Goal: Information Seeking & Learning: Check status

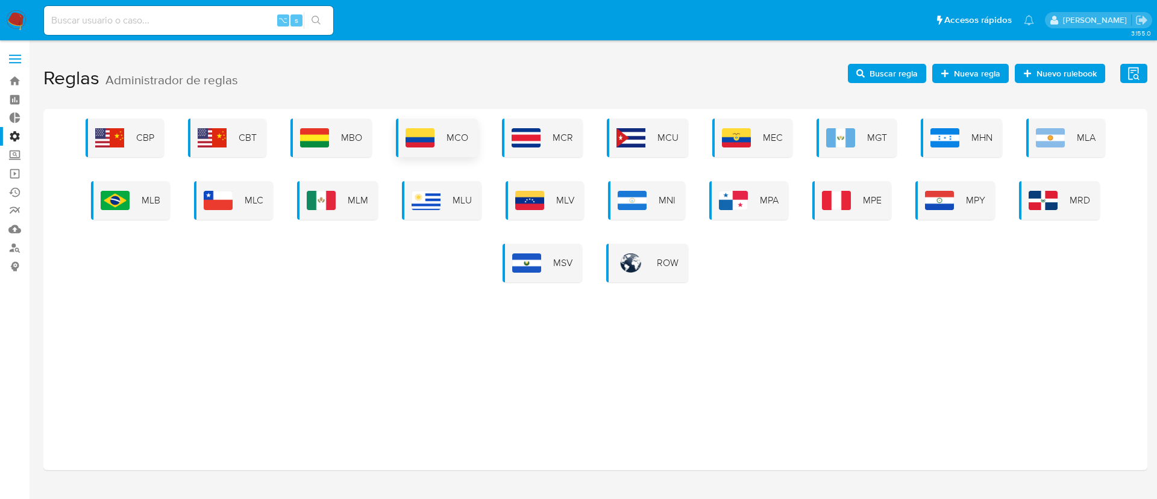
click at [445, 132] on div "MCO" at bounding box center [437, 138] width 82 height 39
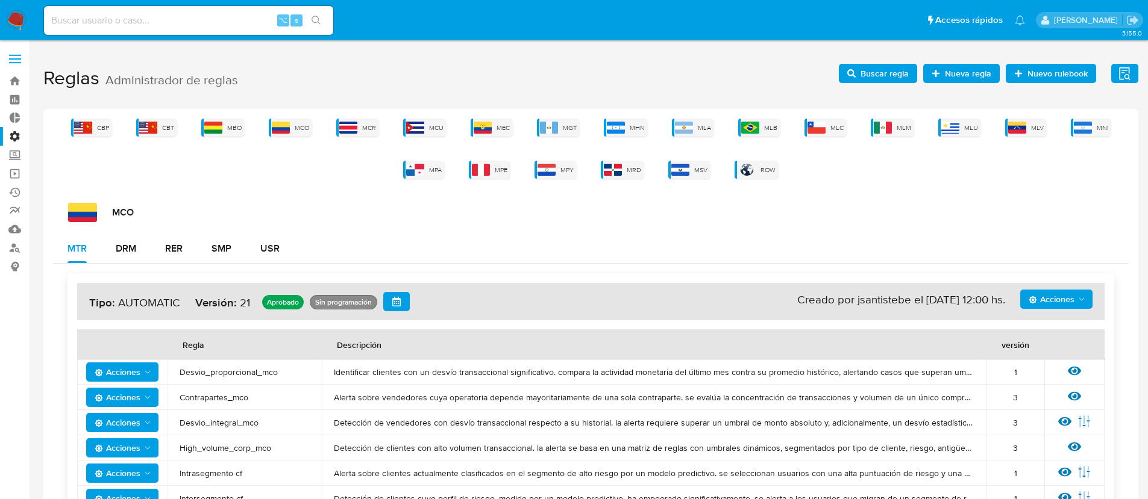
click at [1060, 297] on span "Acciones" at bounding box center [1051, 299] width 46 height 19
click at [1028, 355] on button "Ver historico" at bounding box center [1056, 358] width 108 height 29
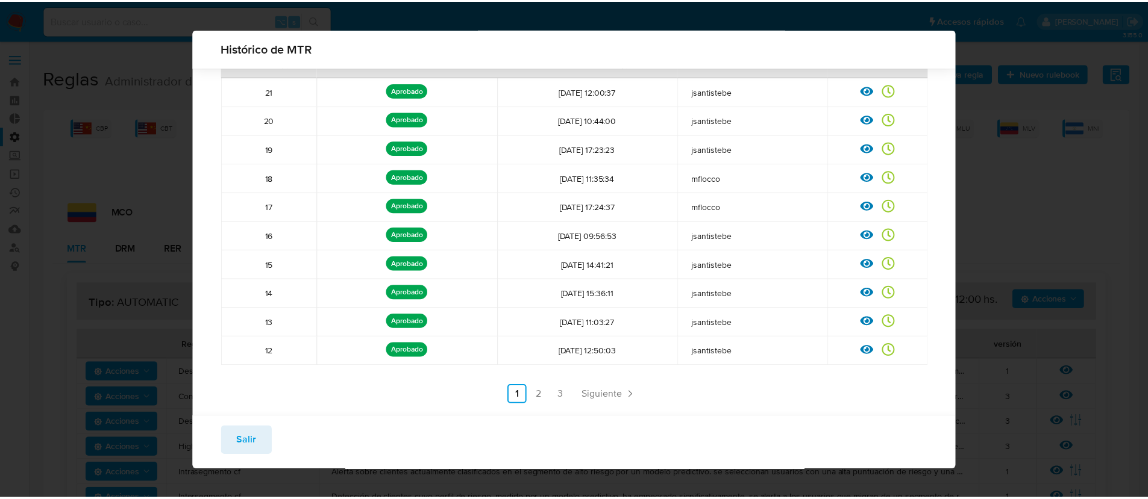
scroll to position [113, 0]
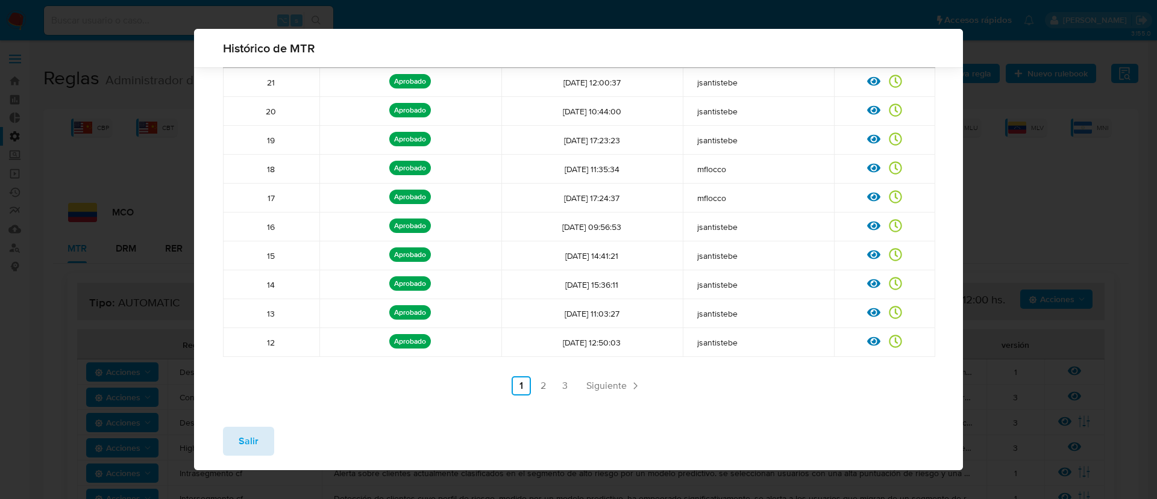
click at [245, 445] on span "Salir" at bounding box center [249, 441] width 20 height 27
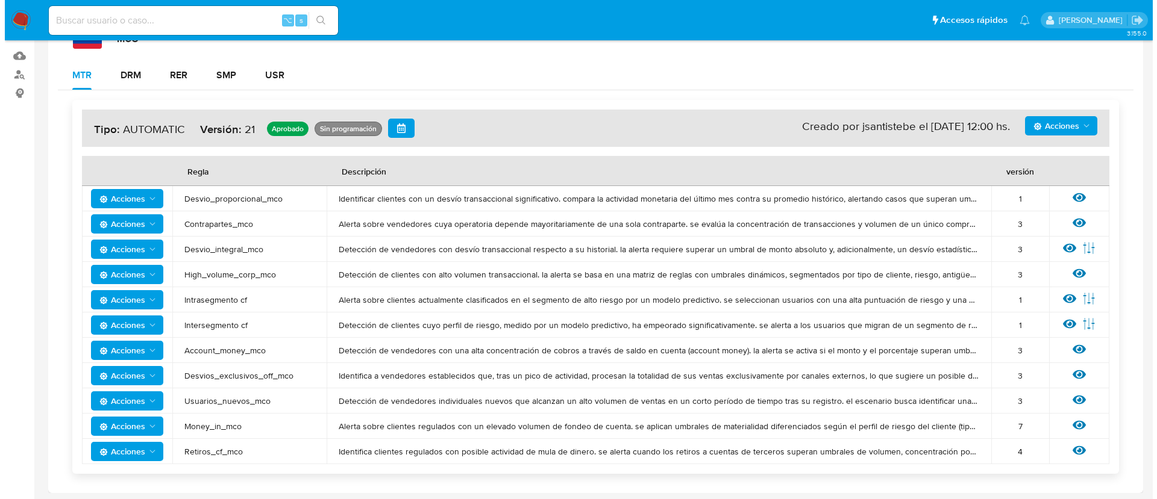
scroll to position [175, 0]
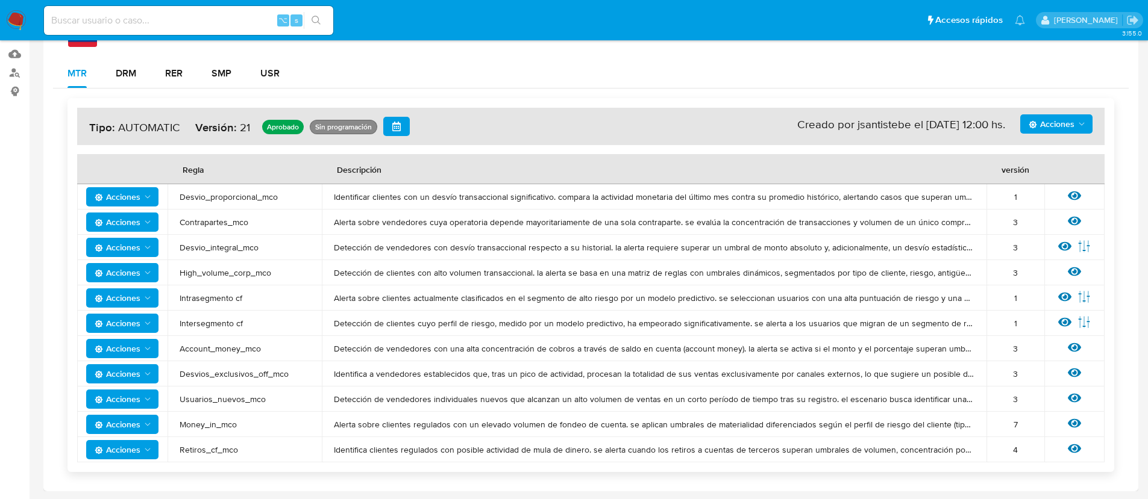
click at [139, 415] on span "Acciones" at bounding box center [118, 424] width 46 height 19
click at [145, 387] on button "Ver historico" at bounding box center [122, 394] width 108 height 29
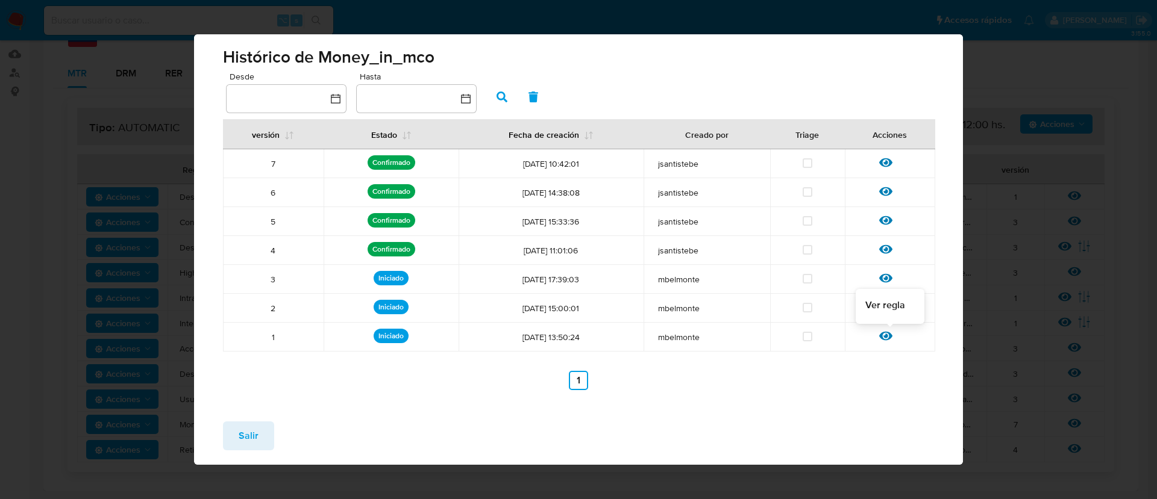
click at [890, 336] on icon at bounding box center [885, 336] width 13 height 9
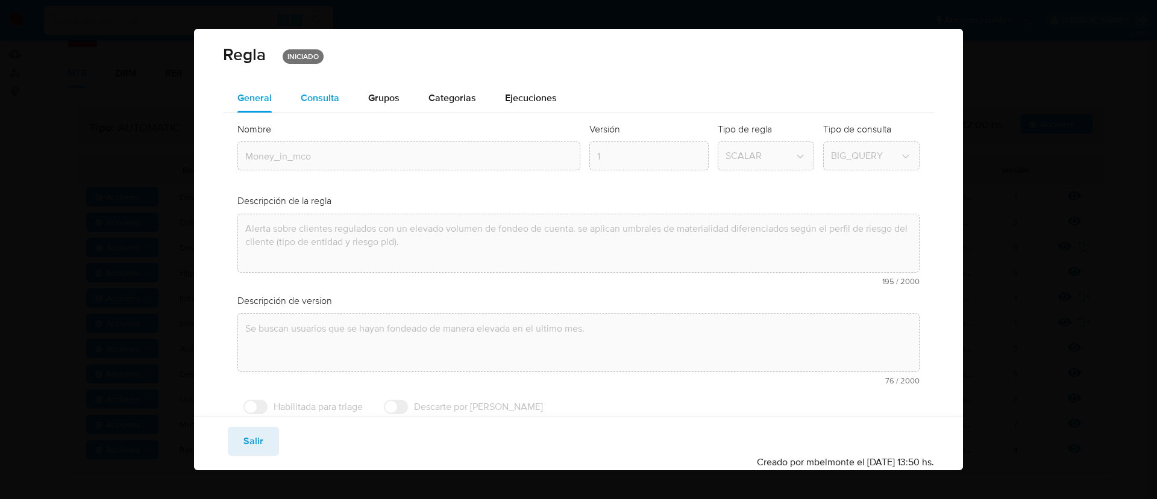
click at [312, 99] on span "Consulta" at bounding box center [320, 98] width 39 height 14
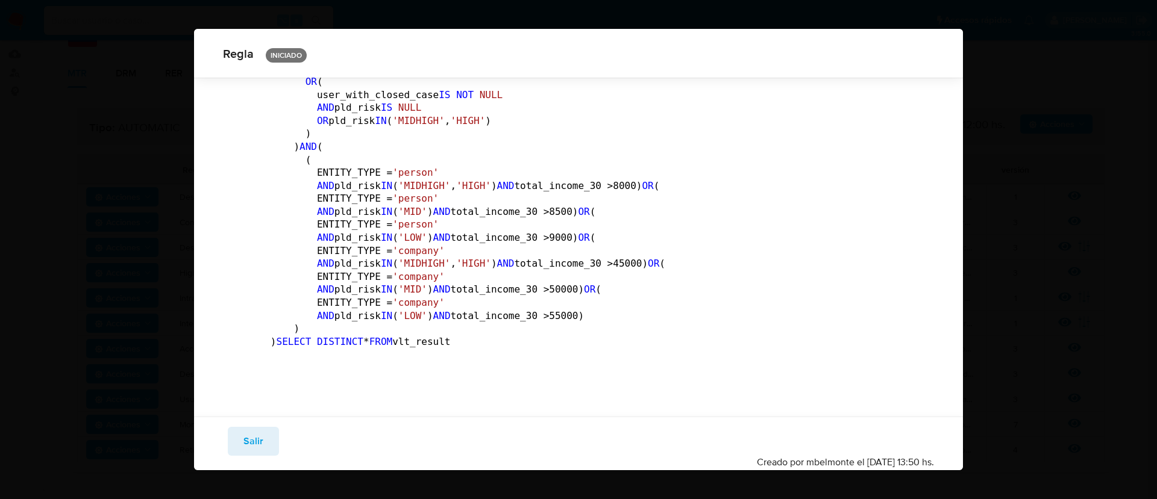
scroll to position [2239, 0]
click at [238, 438] on button "Salir" at bounding box center [253, 441] width 51 height 29
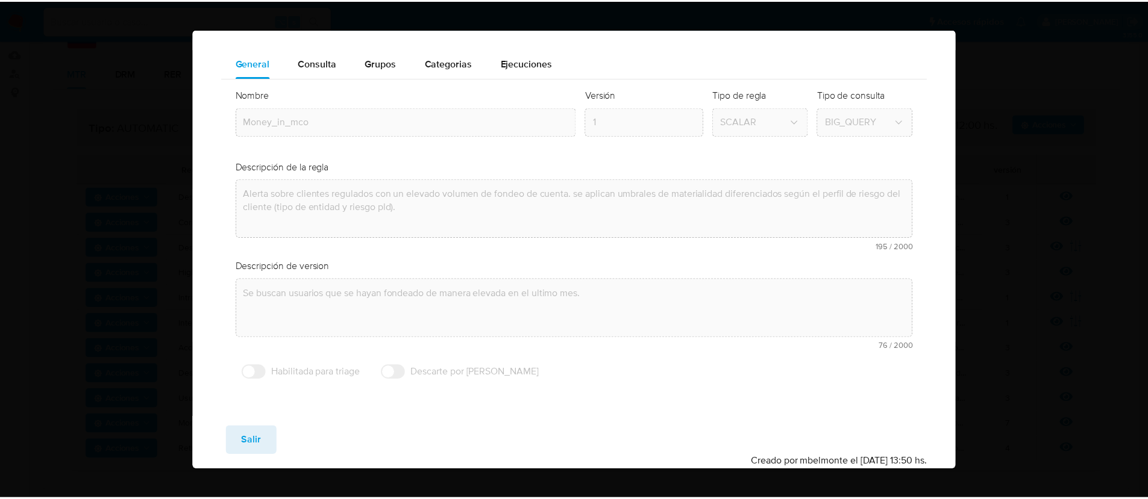
scroll to position [35, 0]
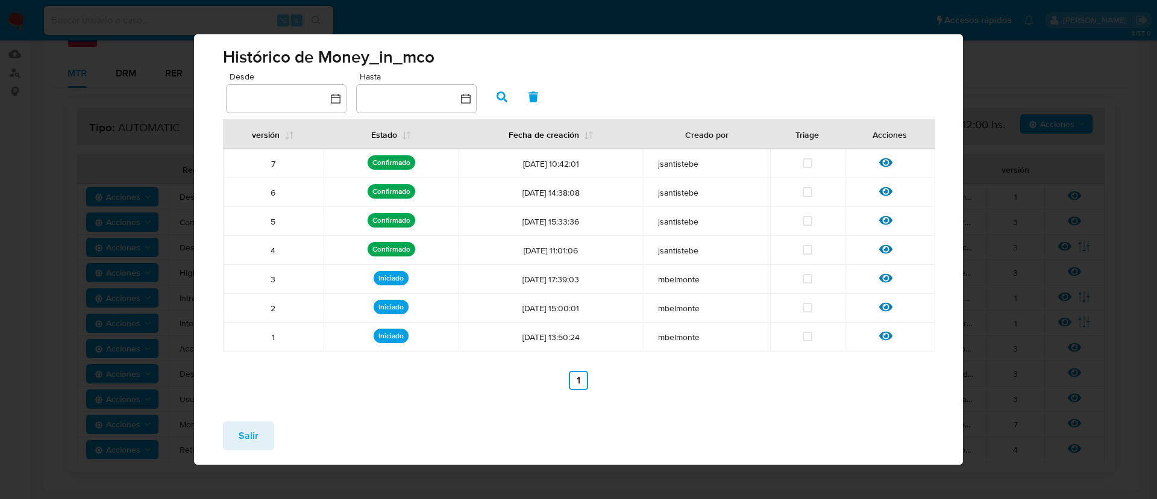
click at [254, 434] on span "Salir" at bounding box center [249, 436] width 20 height 27
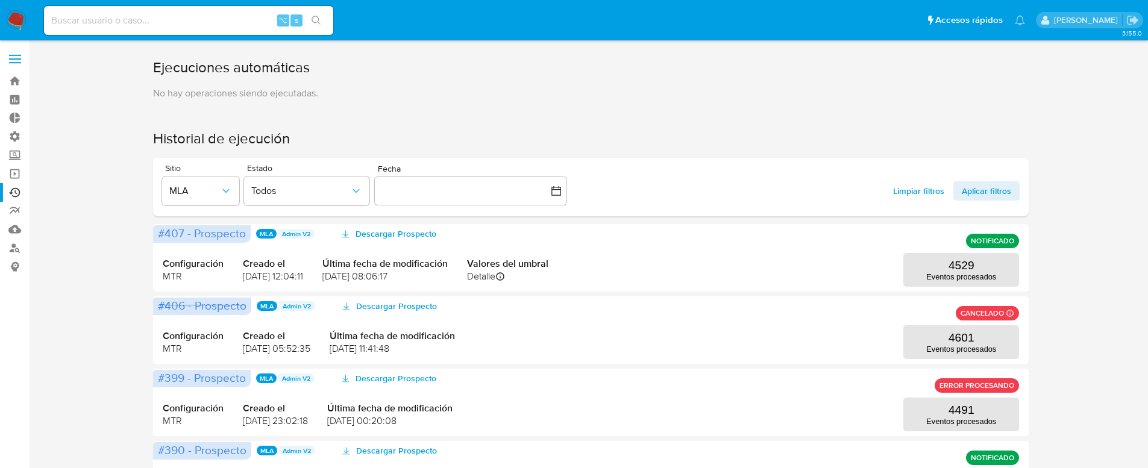
click at [180, 20] on input at bounding box center [188, 21] width 289 height 16
paste input "246016768"
type input "246016768"
click at [321, 22] on button "search-icon" at bounding box center [316, 20] width 25 height 17
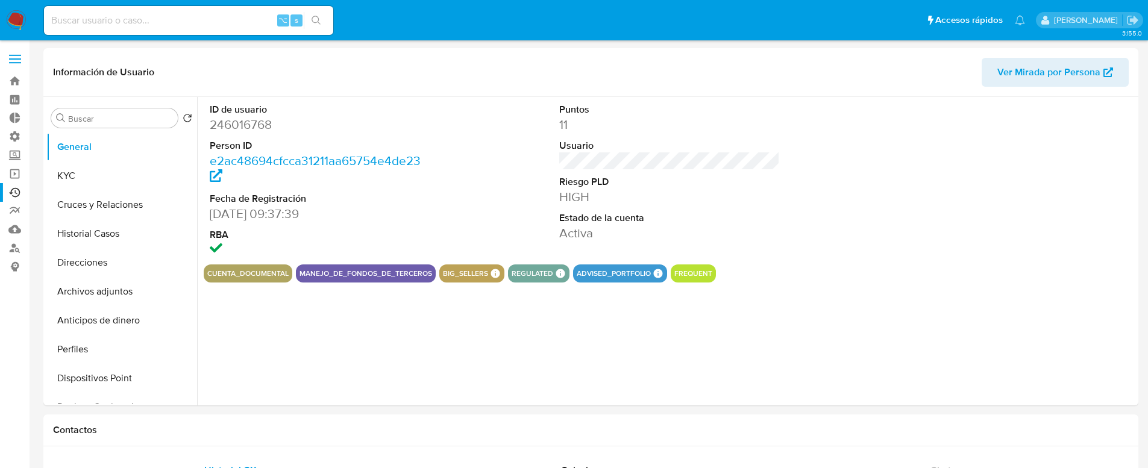
select select "10"
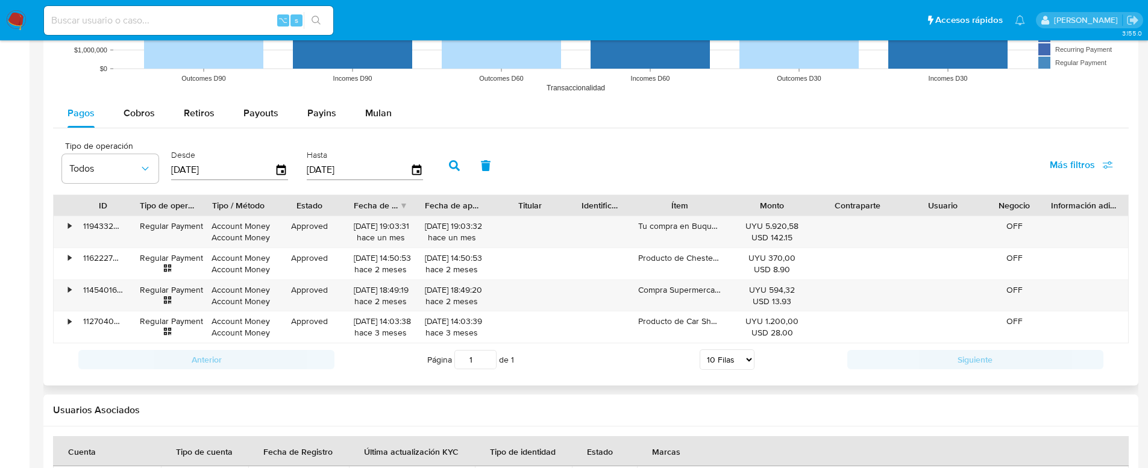
scroll to position [1055, 0]
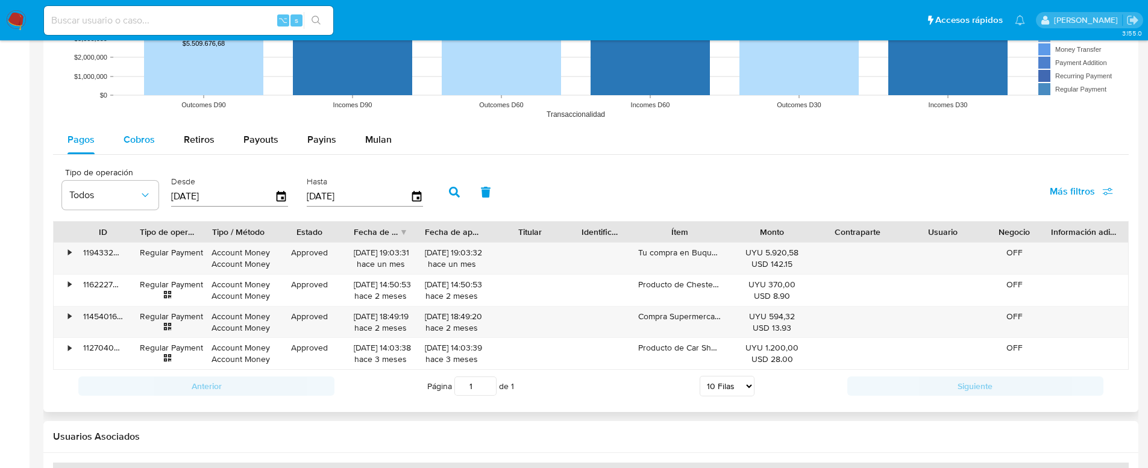
click at [154, 145] on button "Cobros" at bounding box center [139, 139] width 60 height 29
select select "10"
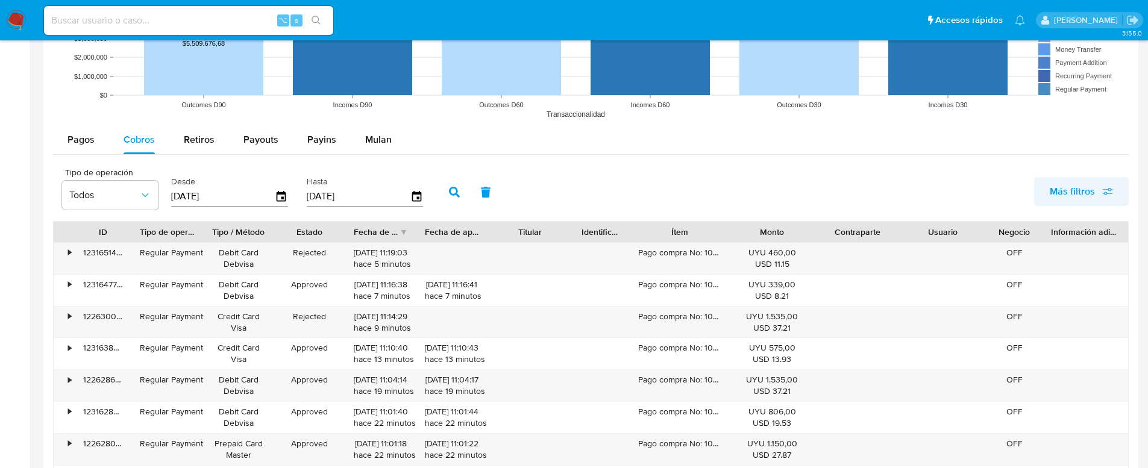
click at [1094, 192] on span "Más filtros" at bounding box center [1072, 191] width 45 height 29
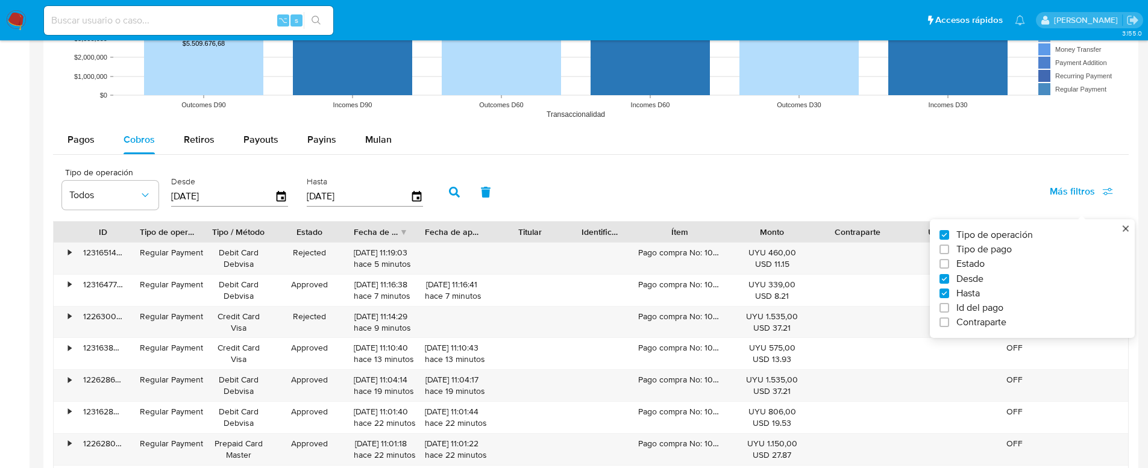
click at [981, 308] on span "Id del pago" at bounding box center [979, 308] width 47 height 12
click at [949, 308] on input "Id del pago" at bounding box center [944, 308] width 10 height 10
checkbox input "true"
drag, startPoint x: 503, startPoint y: 194, endPoint x: 496, endPoint y: 196, distance: 7.6
click at [496, 196] on input "number" at bounding box center [498, 196] width 118 height 16
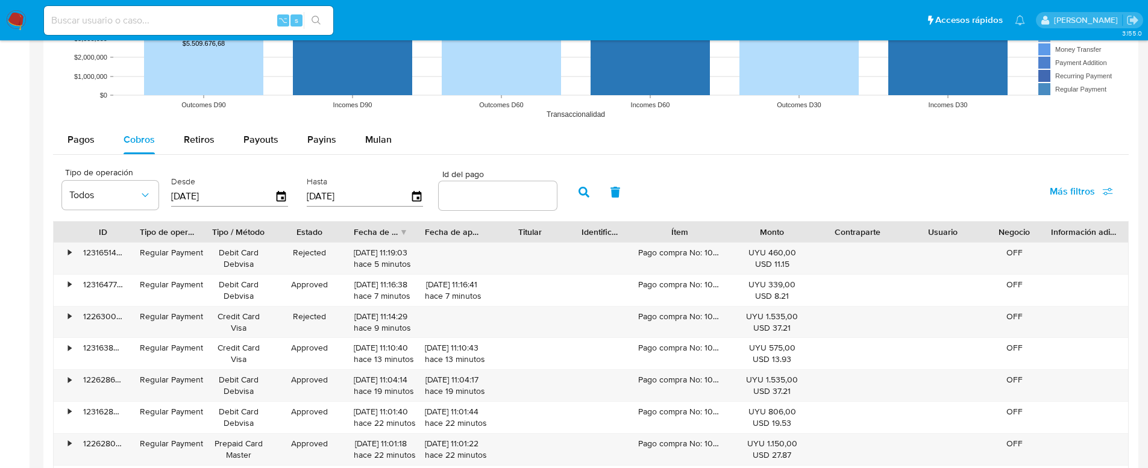
click at [495, 198] on input "number" at bounding box center [498, 196] width 118 height 16
paste input "118823988048"
type input "118823988048"
click at [578, 196] on icon "button" at bounding box center [583, 192] width 11 height 11
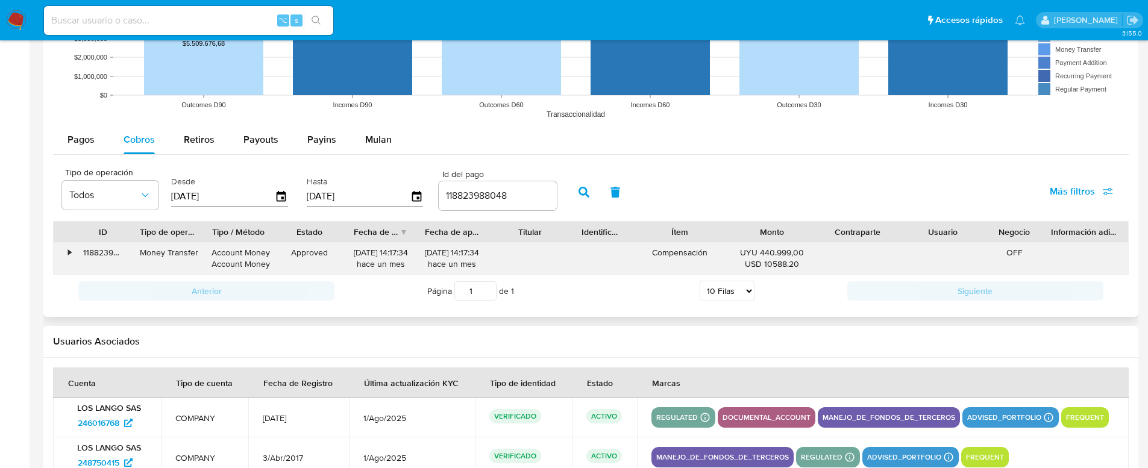
click at [66, 253] on div "•" at bounding box center [64, 258] width 21 height 31
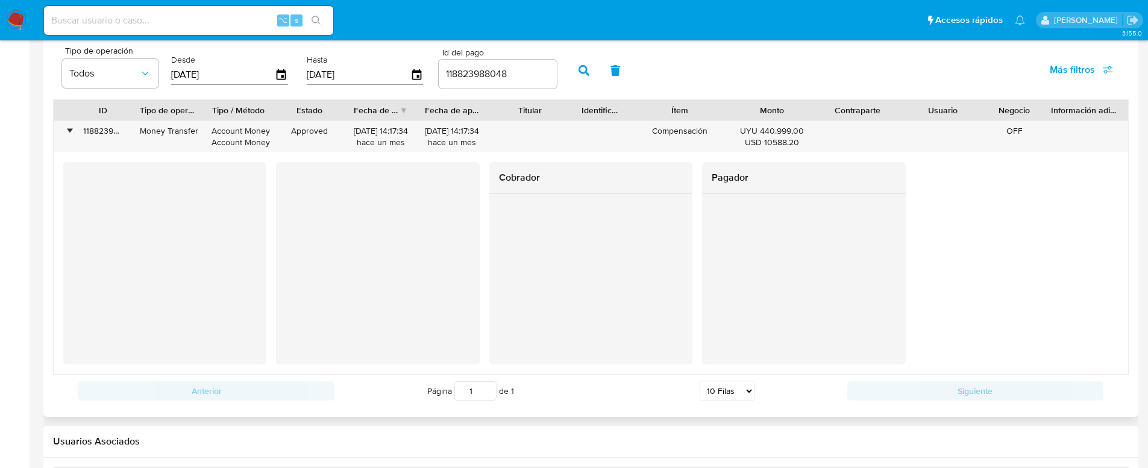
scroll to position [1163, 0]
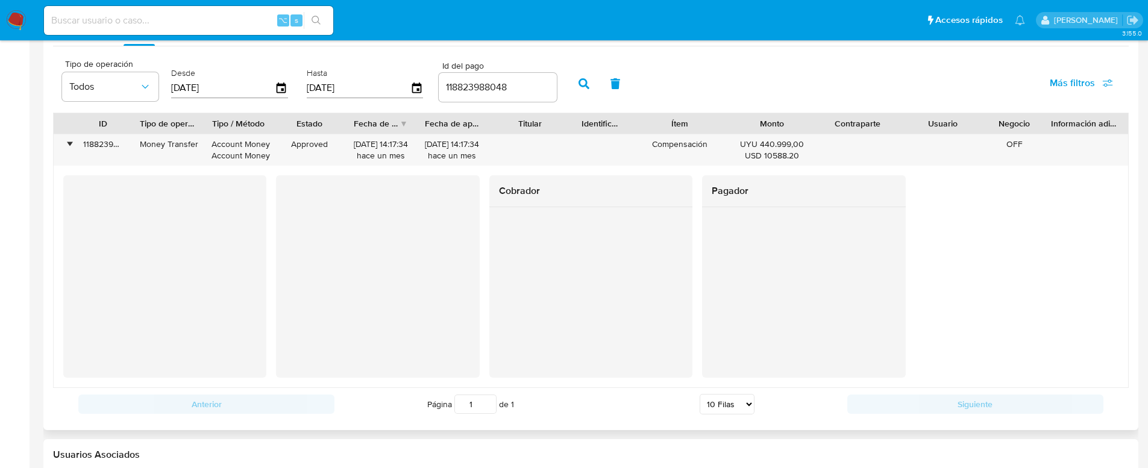
click at [551, 327] on div "Cobrador" at bounding box center [590, 276] width 203 height 203
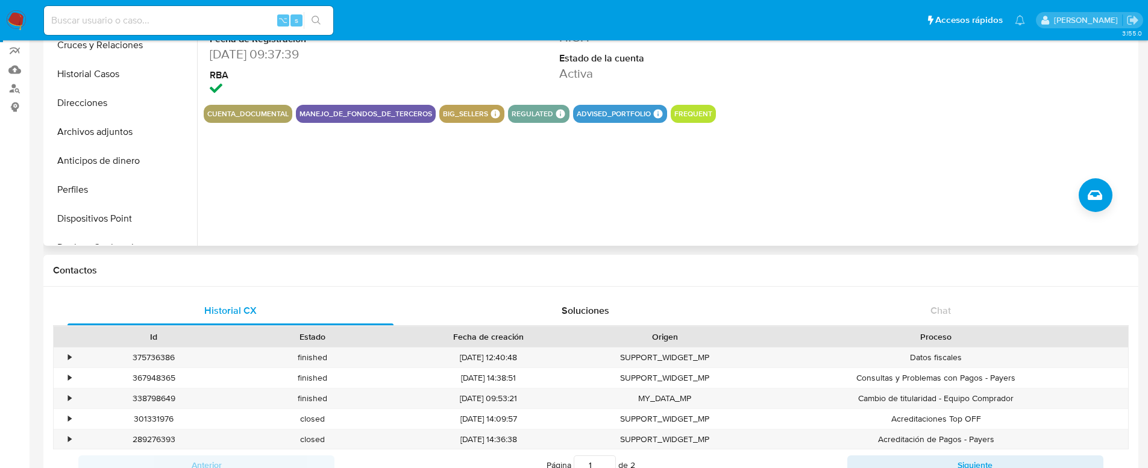
scroll to position [0, 0]
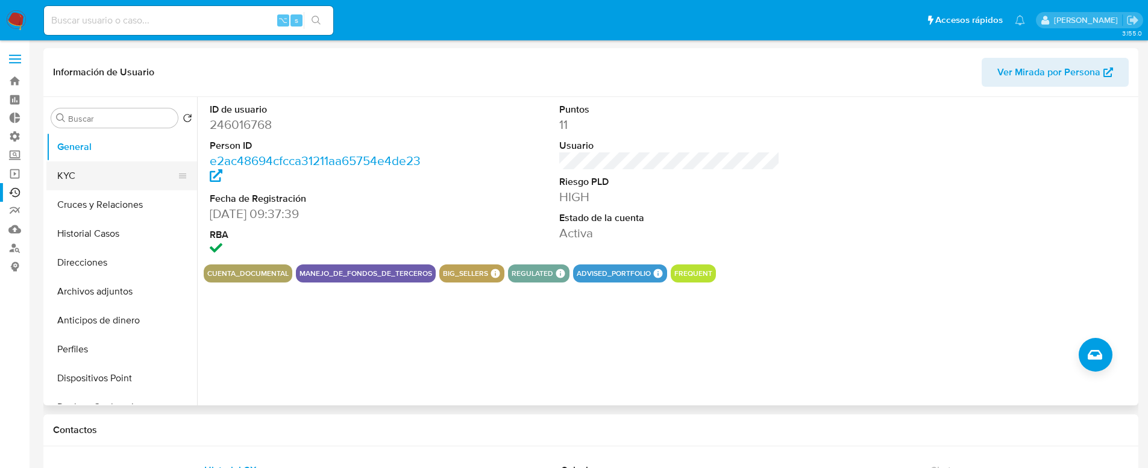
click at [96, 174] on button "KYC" at bounding box center [116, 175] width 141 height 29
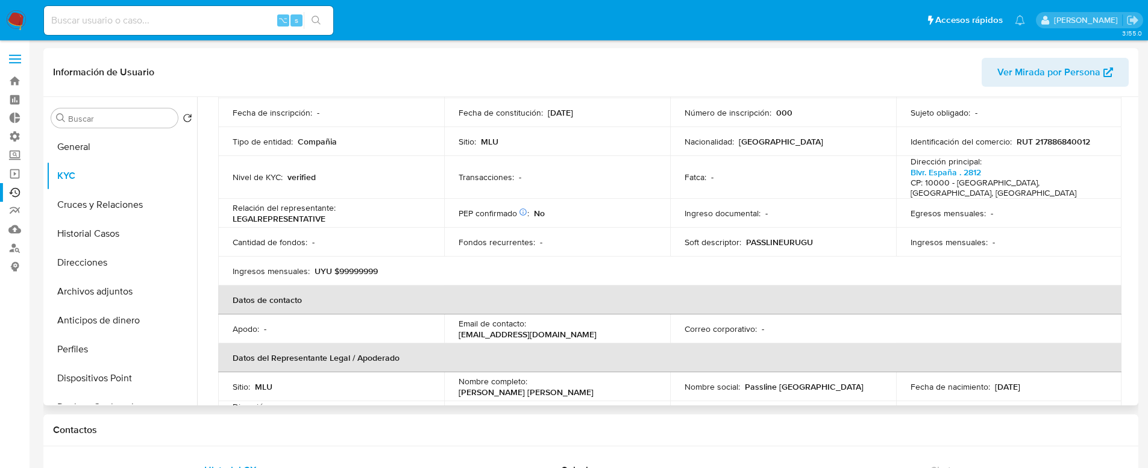
scroll to position [11, 0]
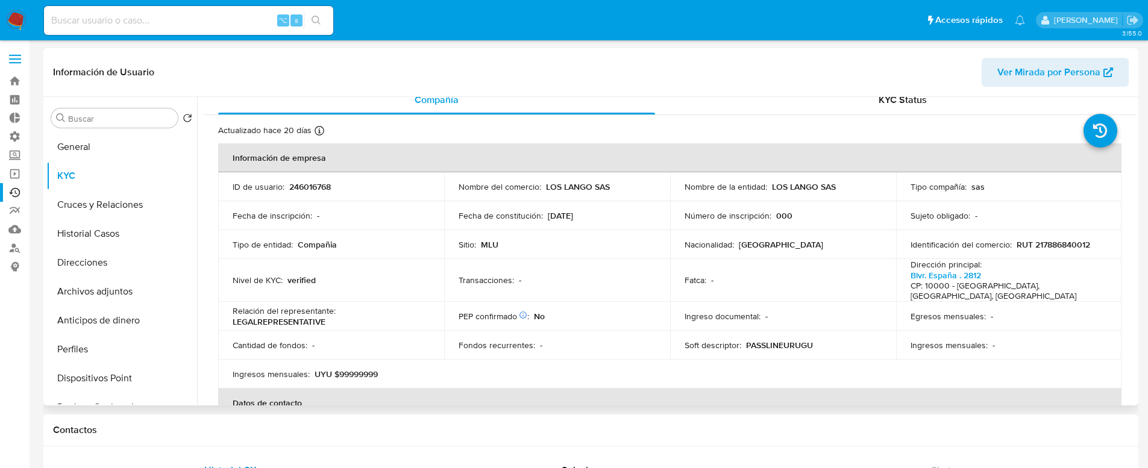
click at [1038, 242] on p "RUT 217886840012" at bounding box center [1053, 244] width 74 height 11
click at [149, 204] on button "Cruces y Relaciones" at bounding box center [116, 204] width 141 height 29
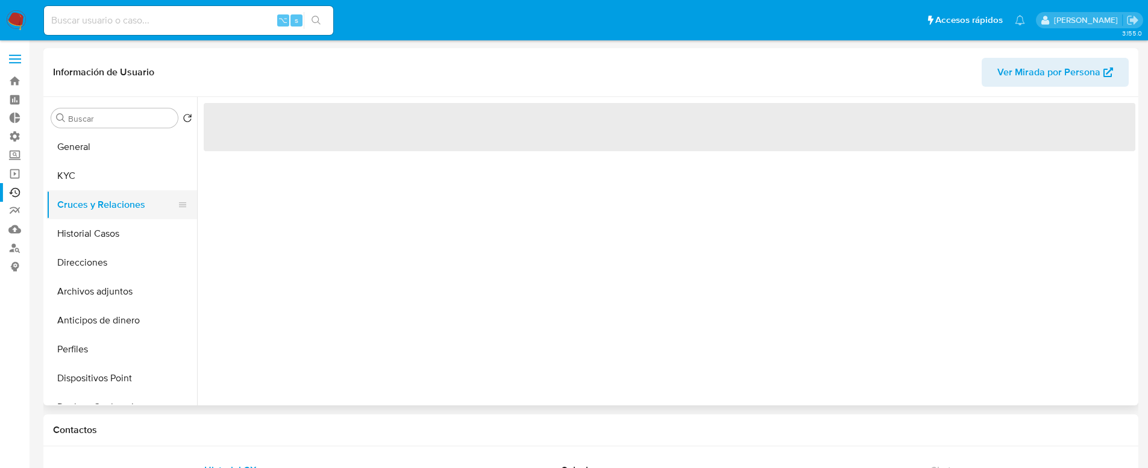
scroll to position [0, 0]
click at [138, 185] on button "KYC" at bounding box center [116, 175] width 141 height 29
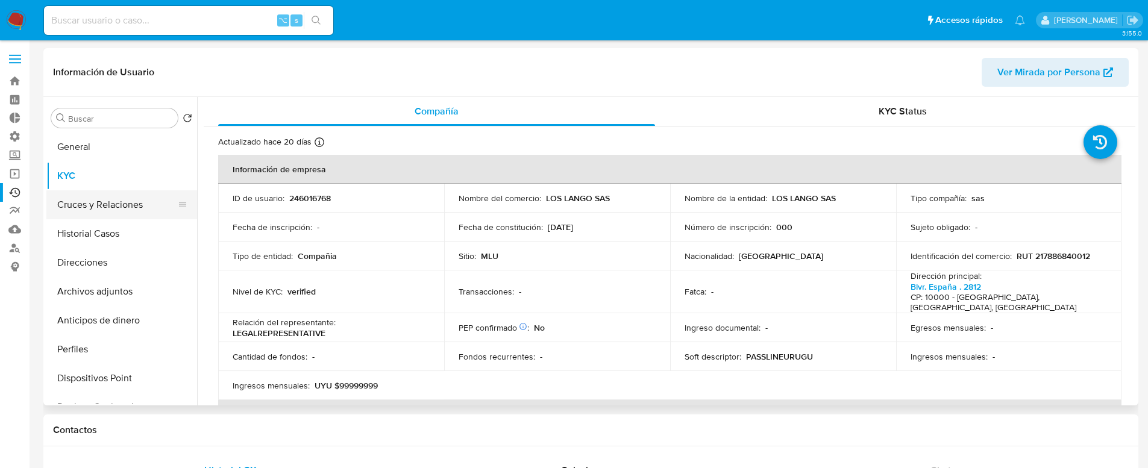
click at [114, 211] on button "Cruces y Relaciones" at bounding box center [116, 204] width 141 height 29
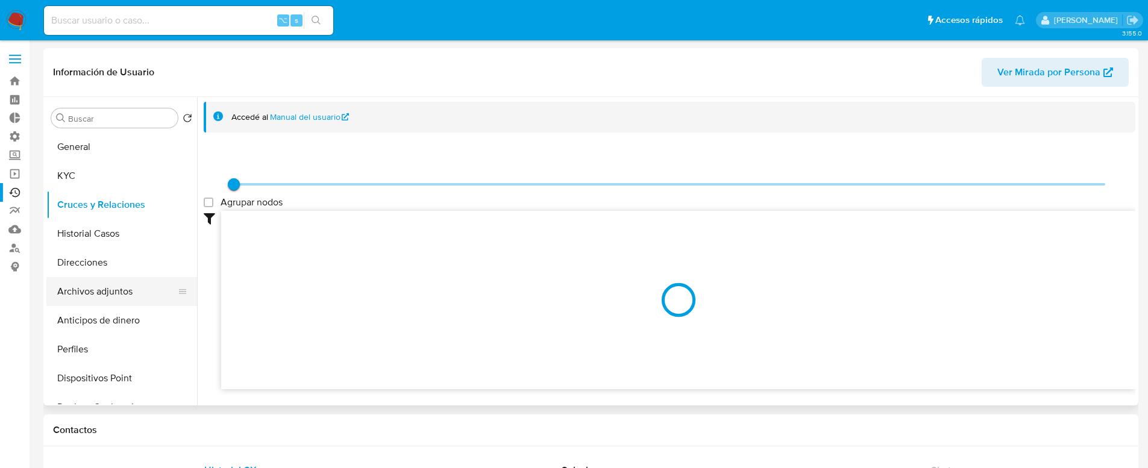
click at [143, 292] on button "Archivos adjuntos" at bounding box center [116, 291] width 141 height 29
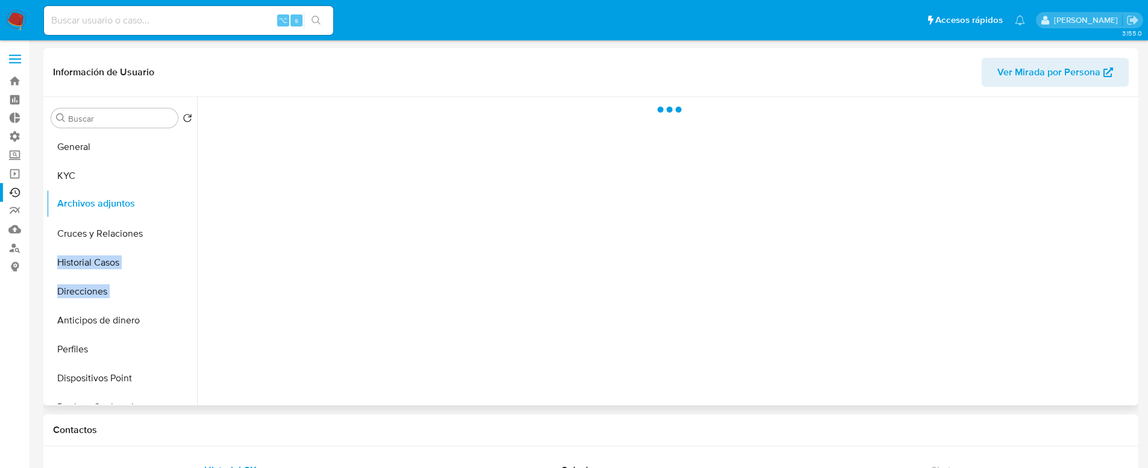
drag, startPoint x: 180, startPoint y: 290, endPoint x: 172, endPoint y: 204, distance: 86.5
click at [172, 204] on ul "General KYC Cruces y Relaciones Historial Casos Direcciones Archivos adjuntos A…" at bounding box center [121, 269] width 151 height 272
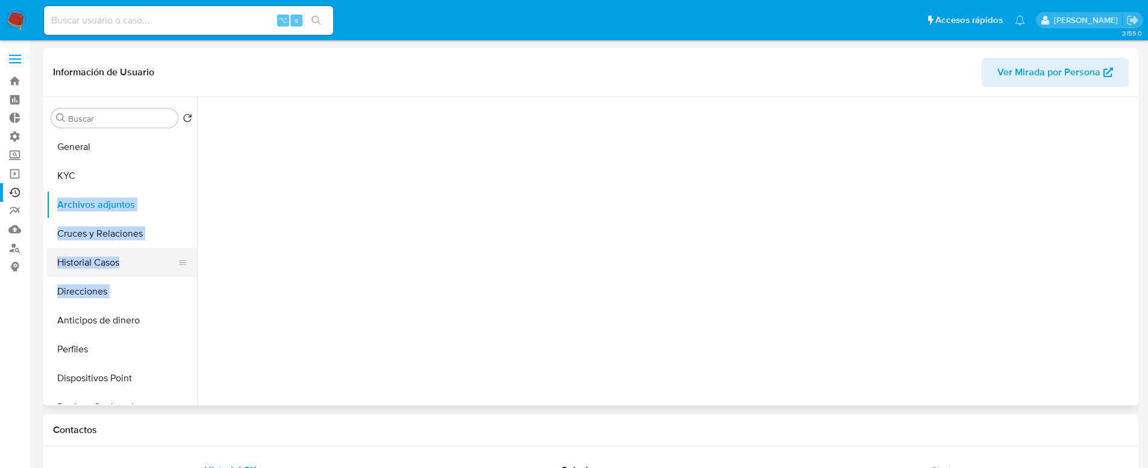
click at [164, 265] on button "Historial Casos" at bounding box center [116, 262] width 141 height 29
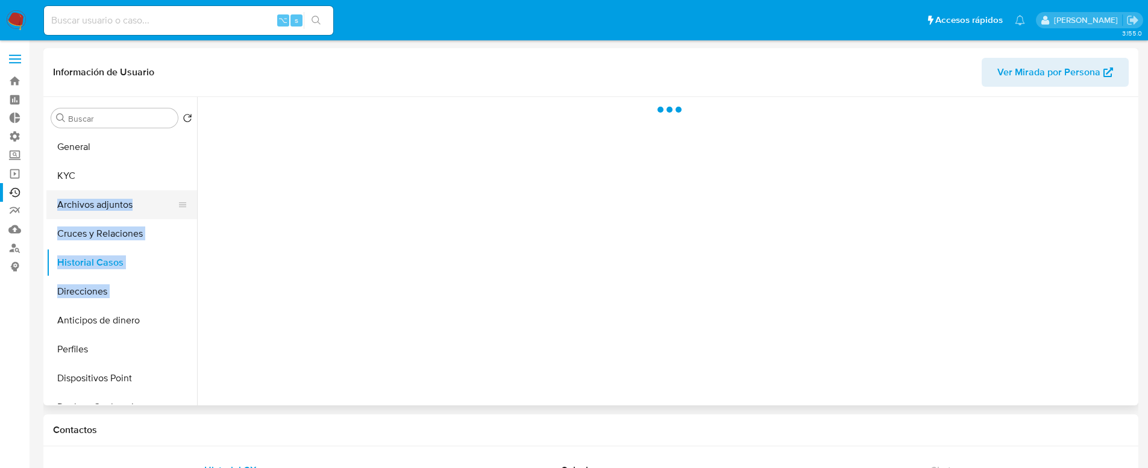
click at [146, 201] on button "Archivos adjuntos" at bounding box center [116, 204] width 141 height 29
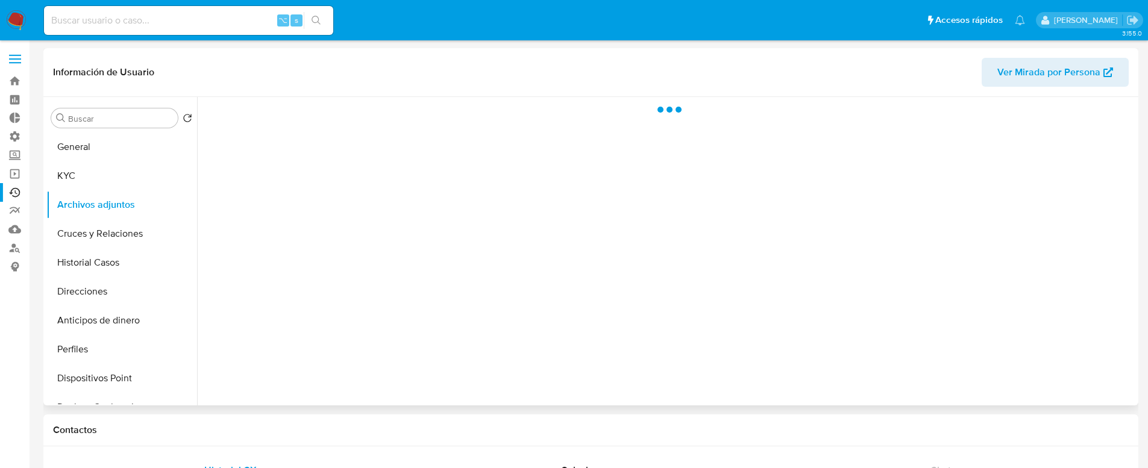
click at [268, 255] on div at bounding box center [666, 251] width 938 height 308
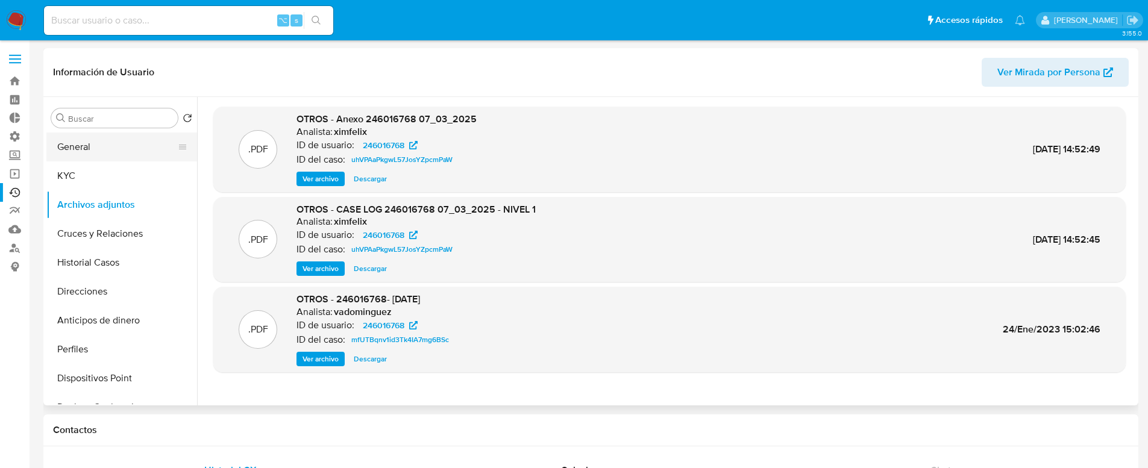
click at [130, 151] on button "General" at bounding box center [116, 147] width 141 height 29
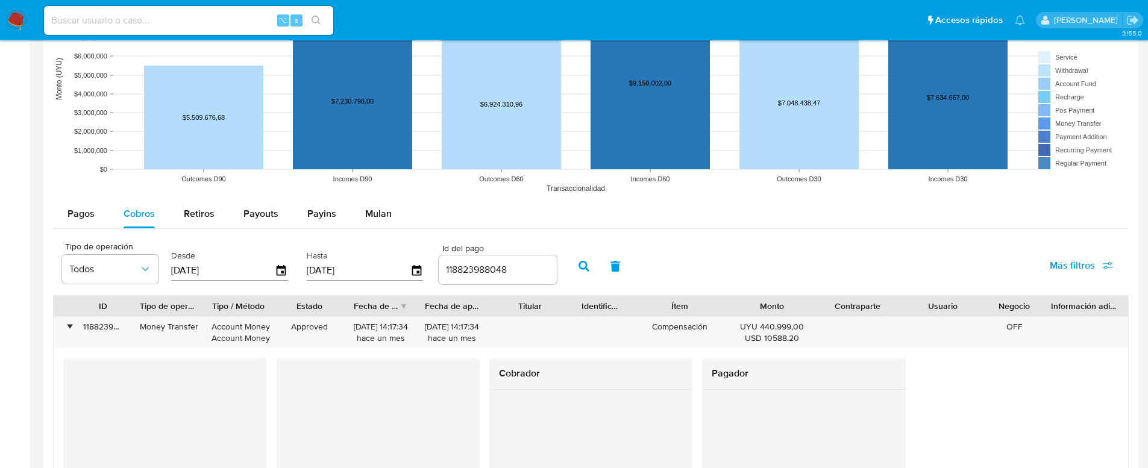
scroll to position [1050, 0]
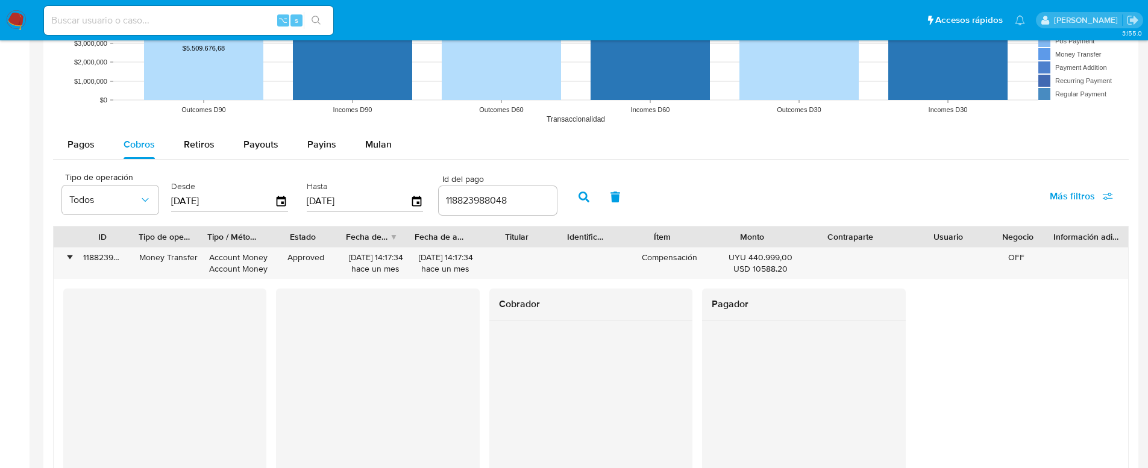
drag, startPoint x: 904, startPoint y: 234, endPoint x: 963, endPoint y: 234, distance: 59.7
click at [963, 234] on div "ID Tipo de operación Tipo / Método Estado Fecha de creación Fecha de aprobación…" at bounding box center [591, 237] width 1074 height 20
click at [151, 21] on input at bounding box center [188, 21] width 289 height 16
paste input "174989848"
type input "174989848"
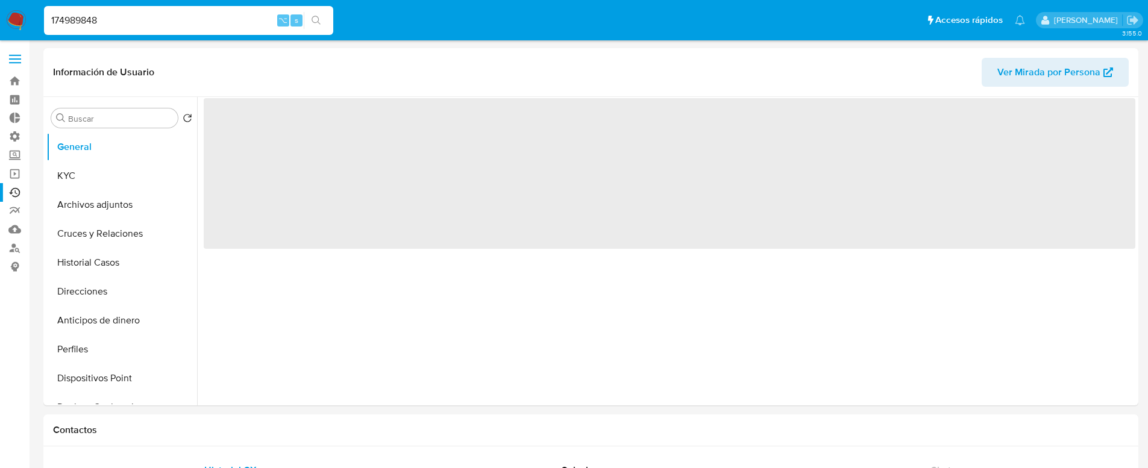
select select "10"
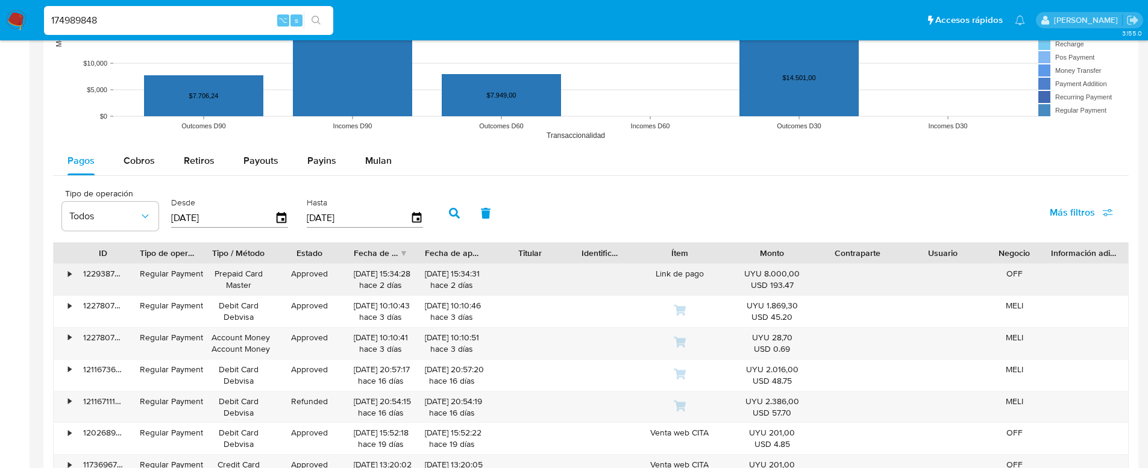
scroll to position [954, 0]
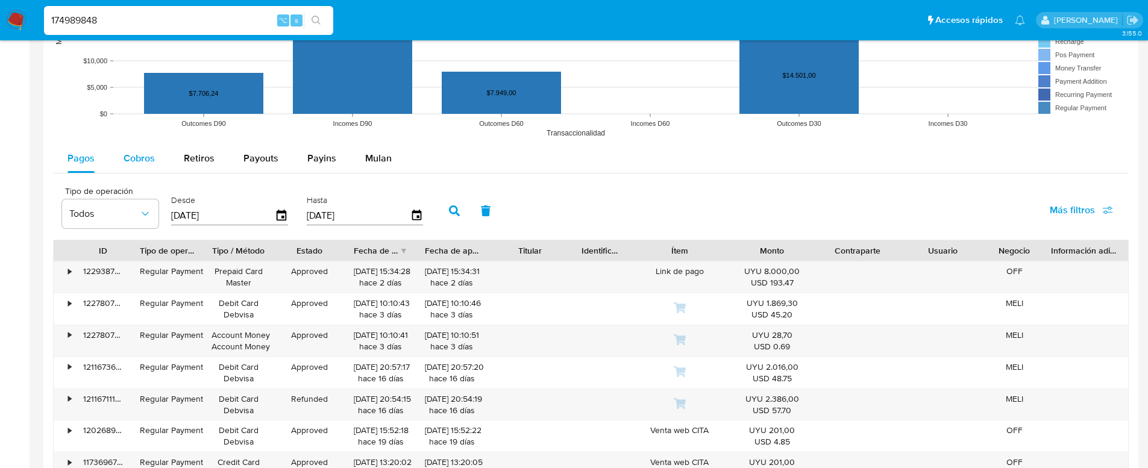
click at [136, 152] on span "Cobros" at bounding box center [139, 158] width 31 height 14
select select "10"
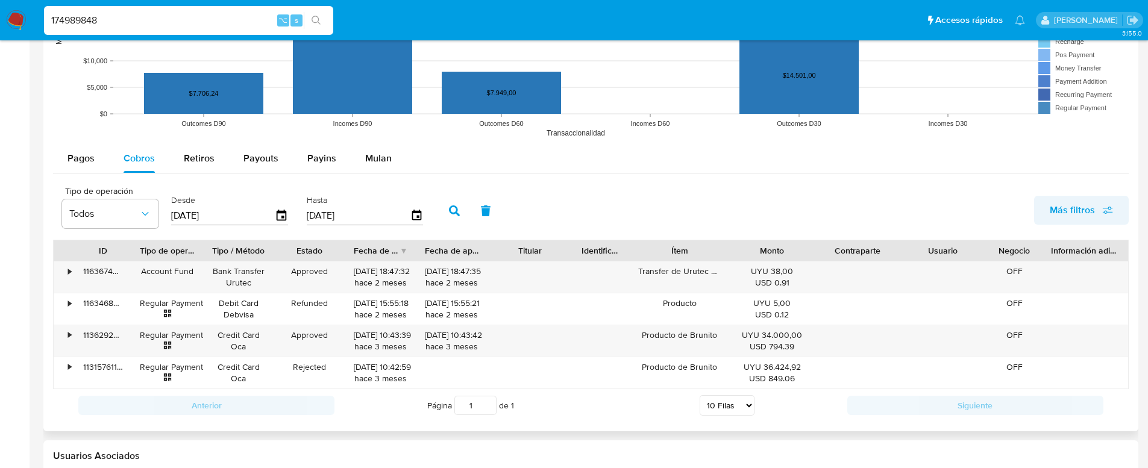
click at [1088, 209] on span "Más filtros" at bounding box center [1072, 210] width 45 height 29
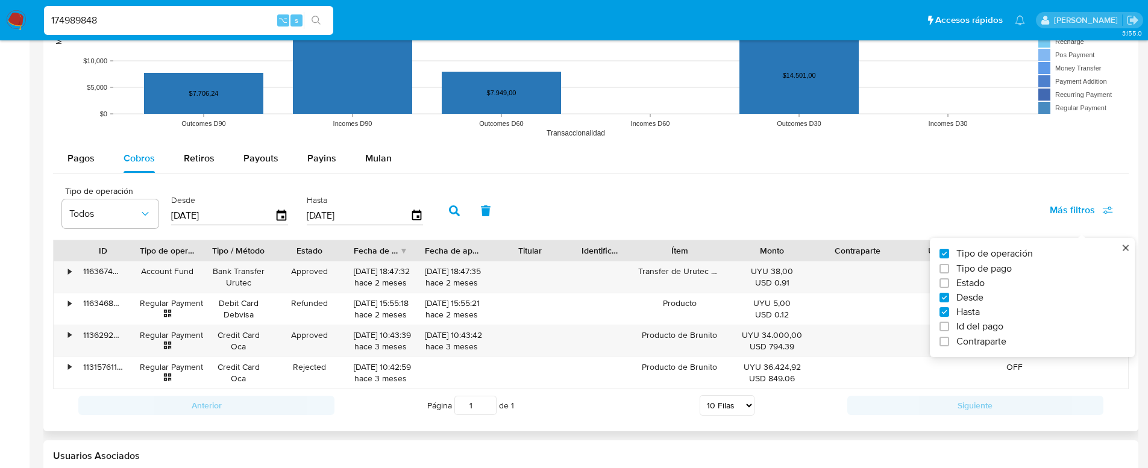
click at [999, 269] on span "Tipo de pago" at bounding box center [983, 269] width 55 height 12
click at [949, 269] on input "Tipo de pago" at bounding box center [944, 269] width 10 height 10
checkbox input "true"
type input "[DATE]"
click at [986, 282] on label "Estado" at bounding box center [1027, 283] width 176 height 12
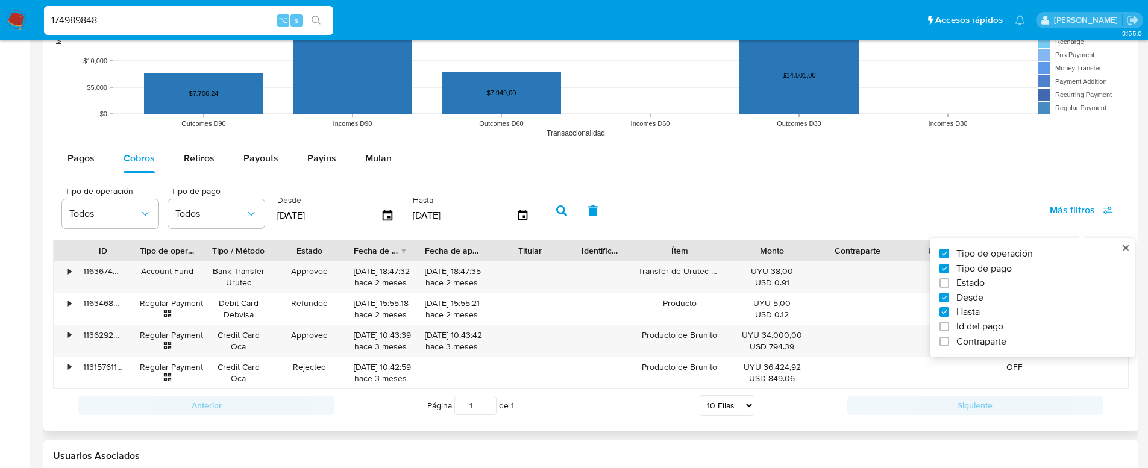
click at [949, 282] on input "Estado" at bounding box center [944, 283] width 10 height 10
checkbox input "true"
type input "[DATE]"
click at [966, 326] on span "Id del pago" at bounding box center [979, 327] width 47 height 12
click at [949, 326] on input "Id del pago" at bounding box center [944, 327] width 10 height 10
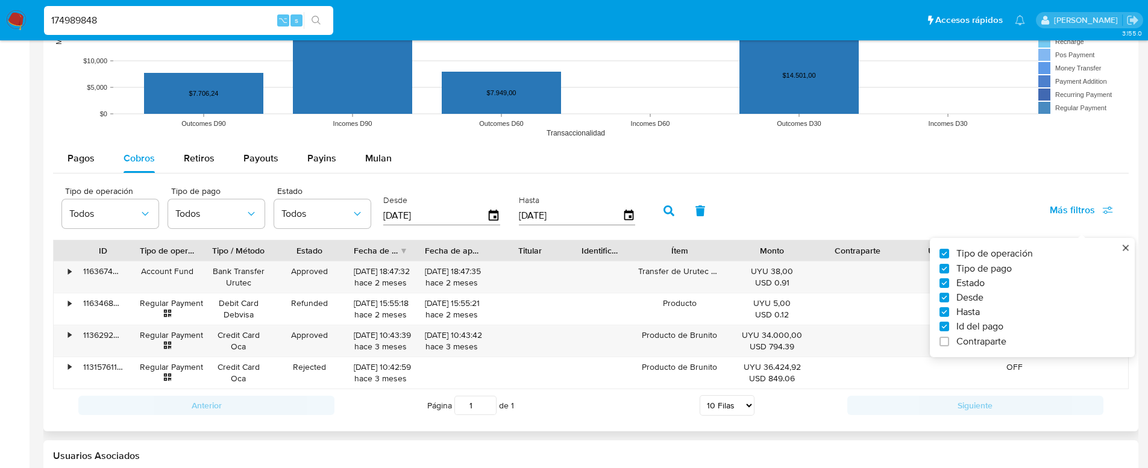
checkbox input "true"
click at [692, 213] on input "number" at bounding box center [710, 215] width 118 height 16
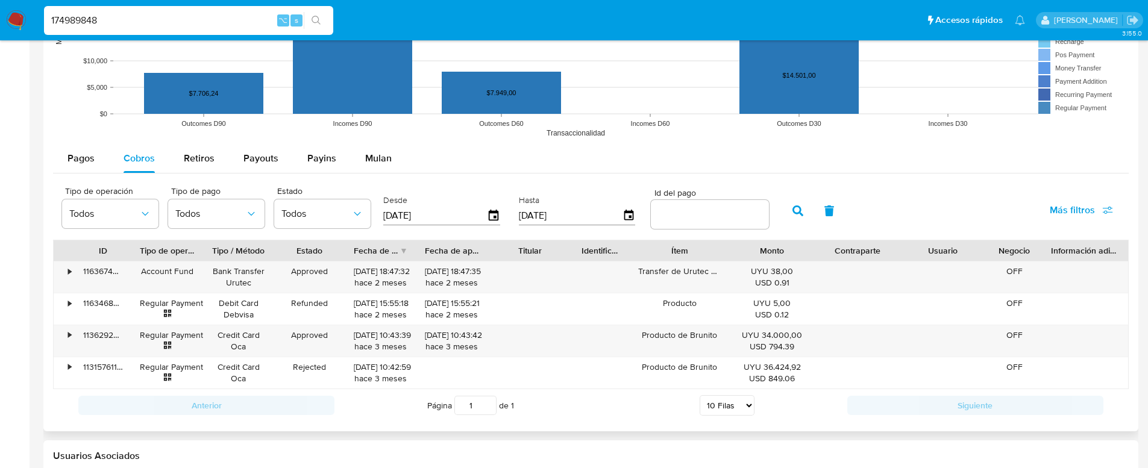
click at [692, 213] on input "number" at bounding box center [710, 215] width 118 height 16
paste input "116367403998"
type input "116367403998"
click at [797, 212] on icon "button" at bounding box center [797, 210] width 11 height 11
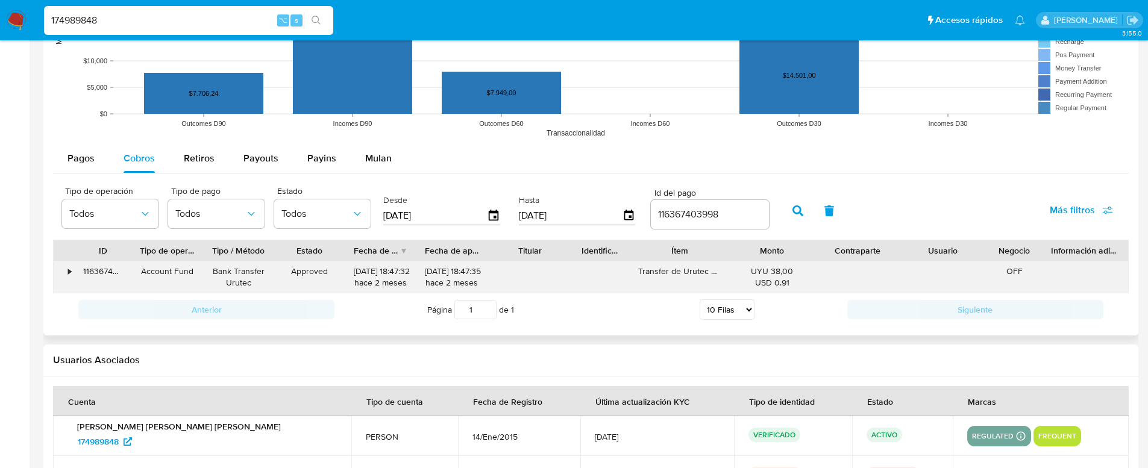
click at [70, 277] on div "•" at bounding box center [64, 276] width 21 height 31
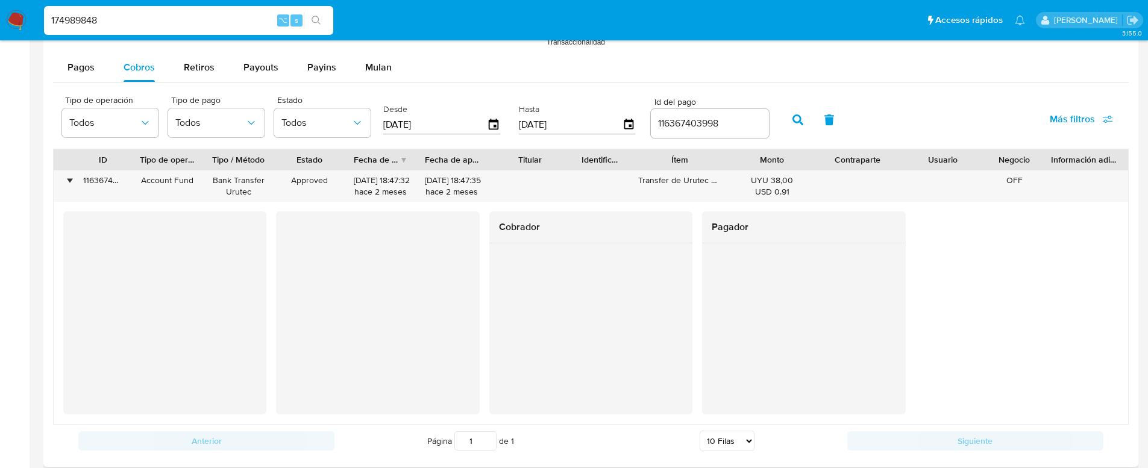
scroll to position [1046, 0]
click at [172, 178] on div "Account Fund" at bounding box center [167, 179] width 54 height 11
click at [184, 197] on div "Account Fund" at bounding box center [166, 185] width 71 height 31
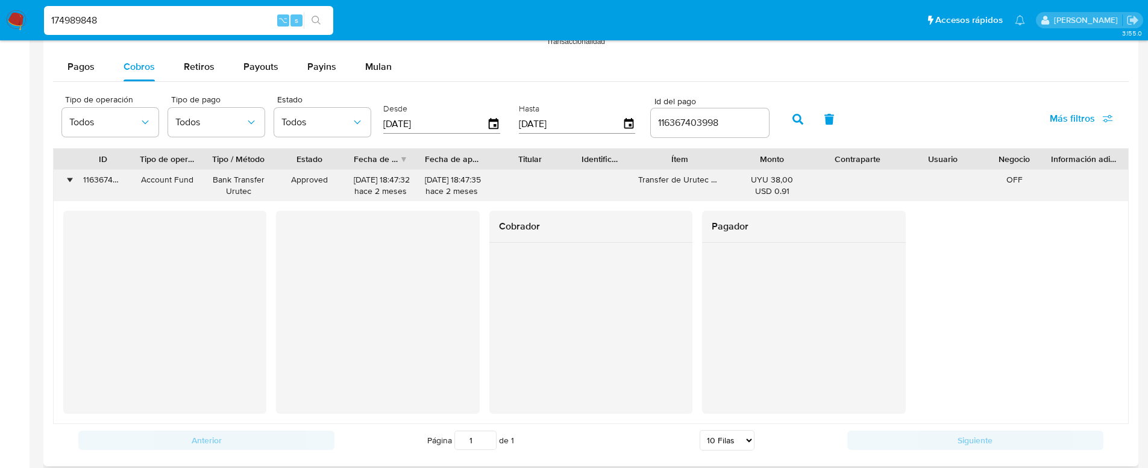
click at [183, 177] on div "Account Fund" at bounding box center [167, 179] width 54 height 11
click at [182, 177] on div "Account Fund" at bounding box center [167, 179] width 54 height 11
drag, startPoint x: 214, startPoint y: 181, endPoint x: 258, endPoint y: 181, distance: 44.6
click at [258, 183] on div "Bank Transfer Urutec" at bounding box center [238, 185] width 54 height 23
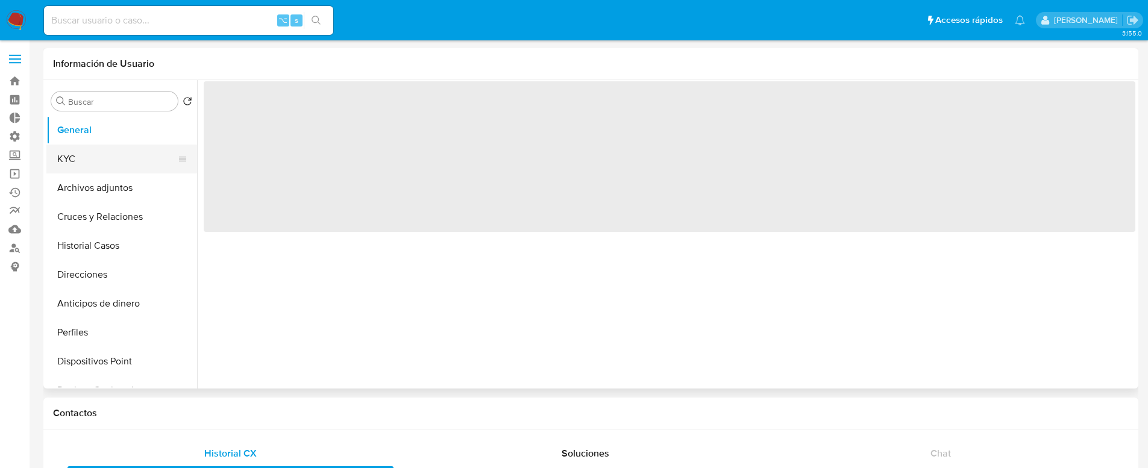
click at [111, 158] on button "KYC" at bounding box center [116, 159] width 141 height 29
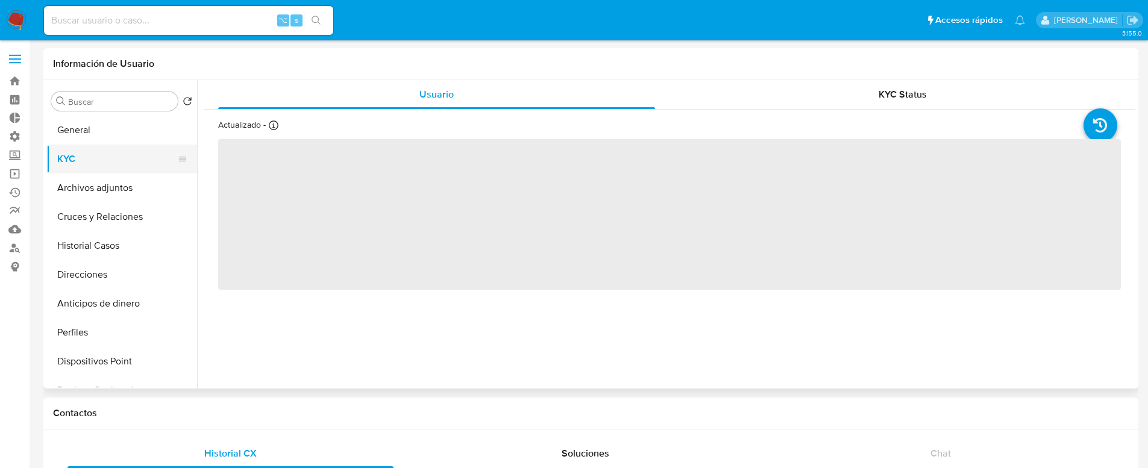
select select "10"
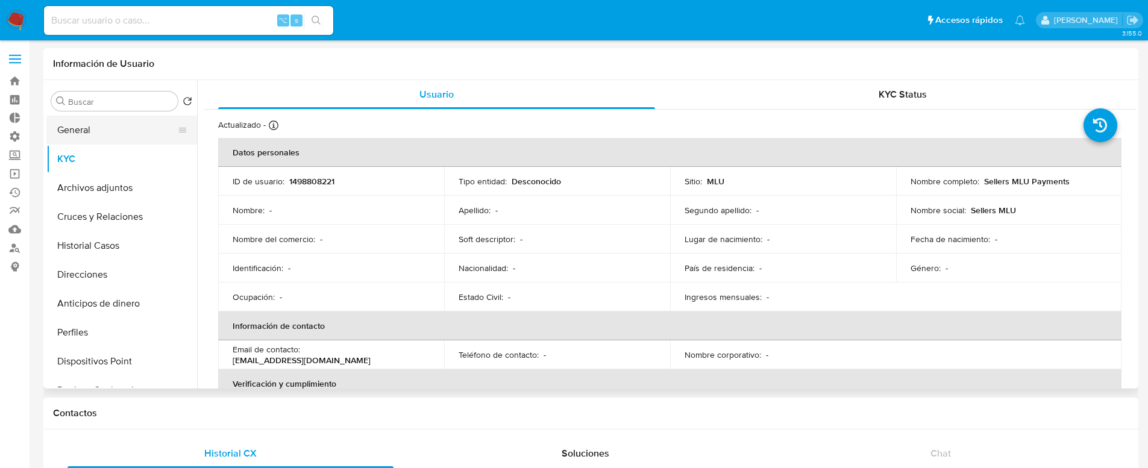
click at [84, 140] on button "General" at bounding box center [116, 130] width 141 height 29
